Goal: Task Accomplishment & Management: Complete application form

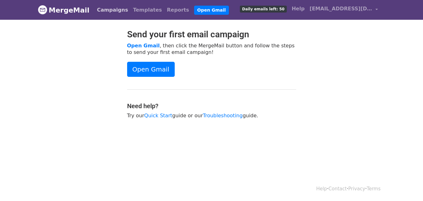
click at [118, 12] on link "Campaigns" at bounding box center [112, 10] width 36 height 13
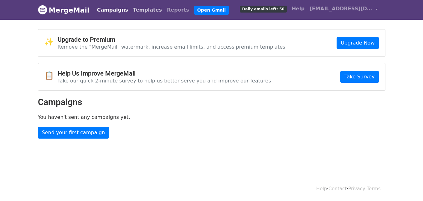
click at [133, 11] on link "Templates" at bounding box center [147, 10] width 34 height 13
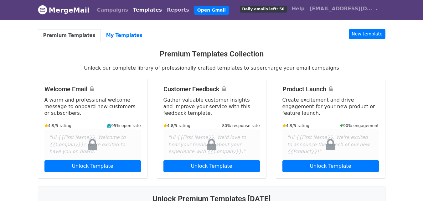
click at [164, 9] on link "Reports" at bounding box center [177, 10] width 27 height 13
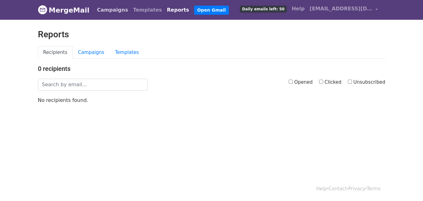
click at [101, 11] on link "Campaigns" at bounding box center [112, 10] width 36 height 13
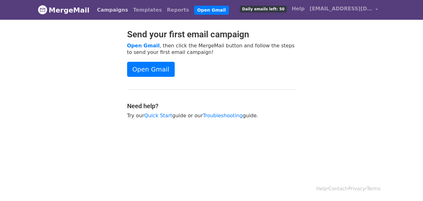
click at [109, 10] on link "Campaigns" at bounding box center [112, 10] width 36 height 13
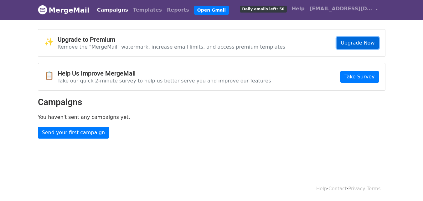
click at [351, 43] on link "Upgrade Now" at bounding box center [357, 43] width 42 height 12
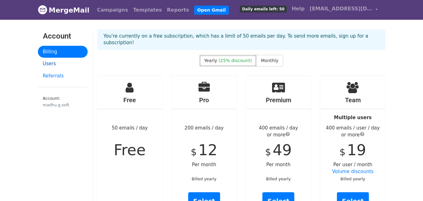
click at [57, 65] on link "Users" at bounding box center [63, 64] width 50 height 12
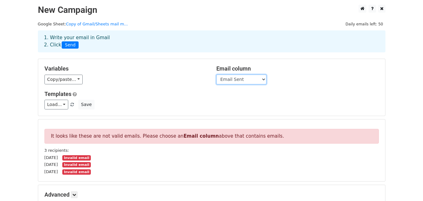
click at [261, 81] on select "First name Last name Recipient Description Discount code Discount amount Email …" at bounding box center [241, 79] width 50 height 10
click at [285, 73] on div "Email column First name Last name Recipient Description Discount code Discount …" at bounding box center [297, 74] width 172 height 19
click at [70, 84] on div "Variables Copy/paste... {{First name}} {{Last name}} {{Recipient}} {{Descriptio…" at bounding box center [211, 87] width 347 height 57
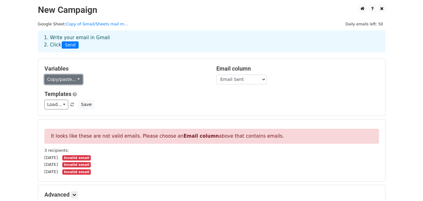
click at [72, 81] on link "Copy/paste..." at bounding box center [63, 79] width 38 height 10
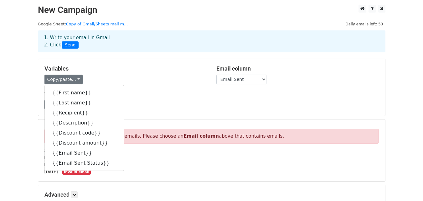
click at [101, 72] on div "Variables Copy/paste... {{First name}} {{Last name}} {{Recipient}} {{Descriptio…" at bounding box center [126, 74] width 172 height 19
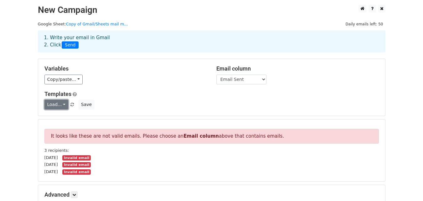
click at [63, 104] on link "Load..." at bounding box center [56, 104] width 24 height 10
click at [137, 79] on div "Copy/paste... {{First name}} {{Last name}} {{Recipient}} {{Description}} {{Disc…" at bounding box center [125, 79] width 162 height 10
click at [232, 77] on select "First name Last name Recipient Description Discount code Discount amount Email …" at bounding box center [241, 79] width 50 height 10
click at [304, 86] on div "Variables Copy/paste... {{First name}} {{Last name}} {{Recipient}} {{Descriptio…" at bounding box center [211, 87] width 347 height 57
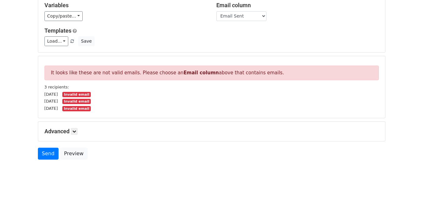
scroll to position [75, 0]
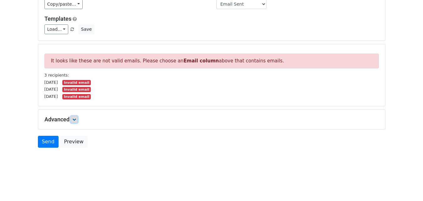
click at [74, 118] on icon at bounding box center [74, 119] width 4 height 4
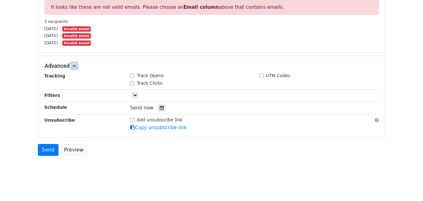
scroll to position [126, 0]
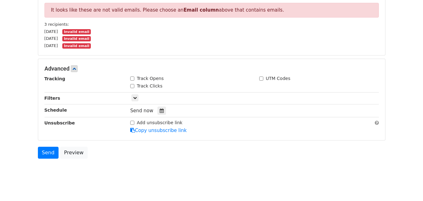
click at [132, 77] on input "Track Opens" at bounding box center [132, 78] width 4 height 4
checkbox input "false"
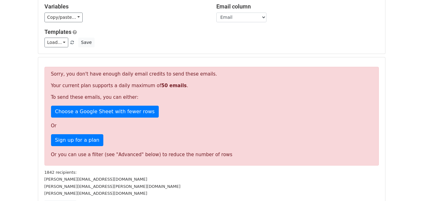
scroll to position [63, 0]
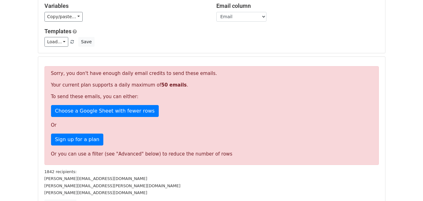
click at [364, 48] on div "Variables Copy/paste... {{SNo}} {{Name}} {{Email}} {{Title}} {{Company}} Email …" at bounding box center [211, 24] width 347 height 57
